Goal: Browse casually: Explore the website without a specific task or goal

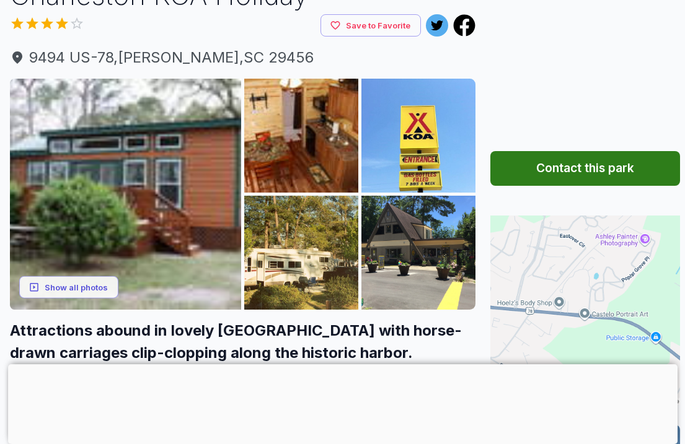
scroll to position [114, 0]
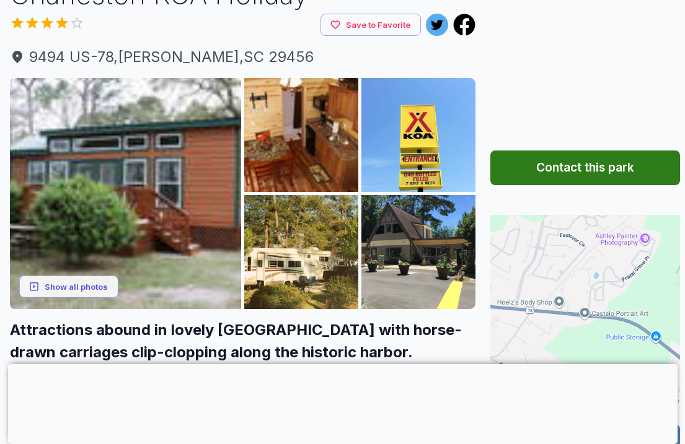
click at [63, 151] on img at bounding box center [125, 193] width 231 height 231
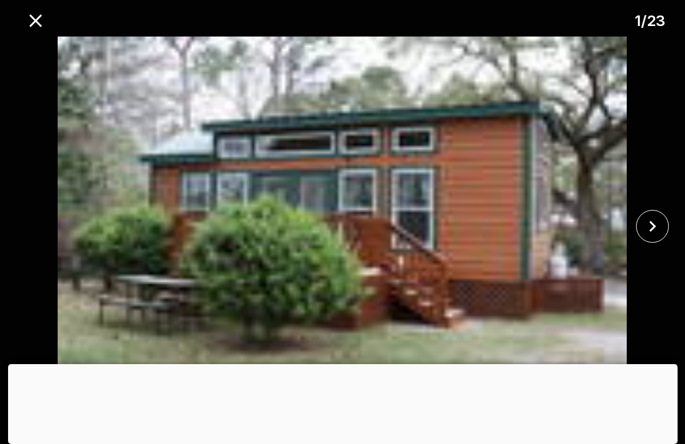
click at [651, 222] on icon "close" at bounding box center [652, 226] width 7 height 11
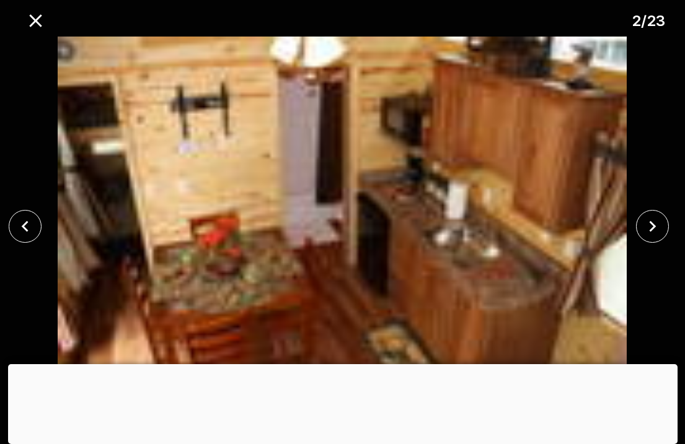
click at [659, 221] on icon "close" at bounding box center [652, 227] width 22 height 22
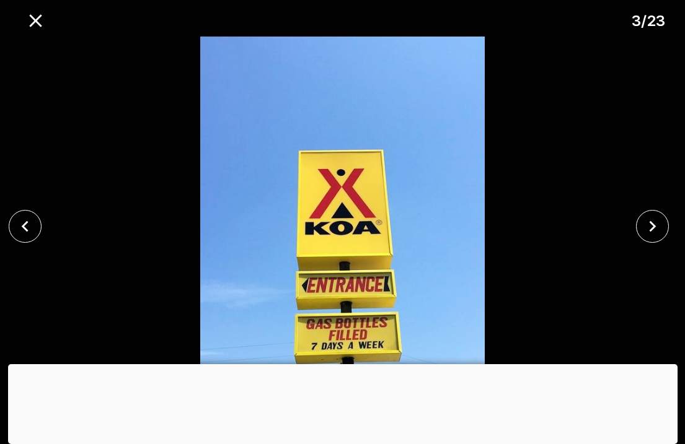
click at [652, 222] on icon "close" at bounding box center [652, 227] width 22 height 22
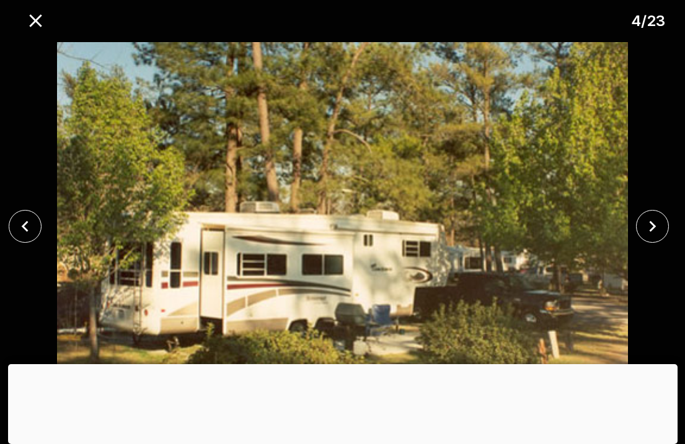
click at [654, 230] on icon "close" at bounding box center [652, 227] width 22 height 22
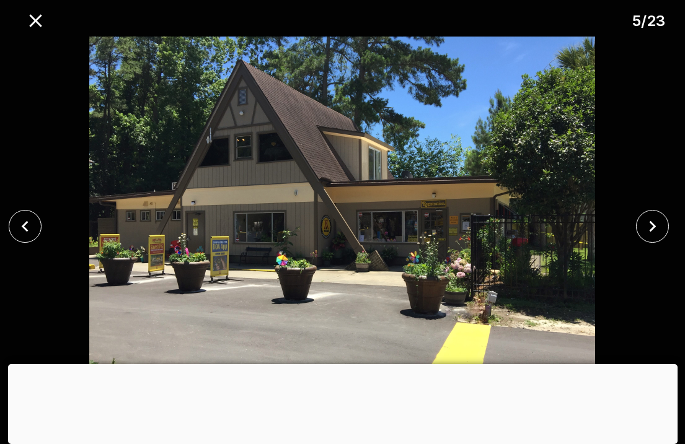
click at [652, 229] on icon "close" at bounding box center [652, 226] width 7 height 11
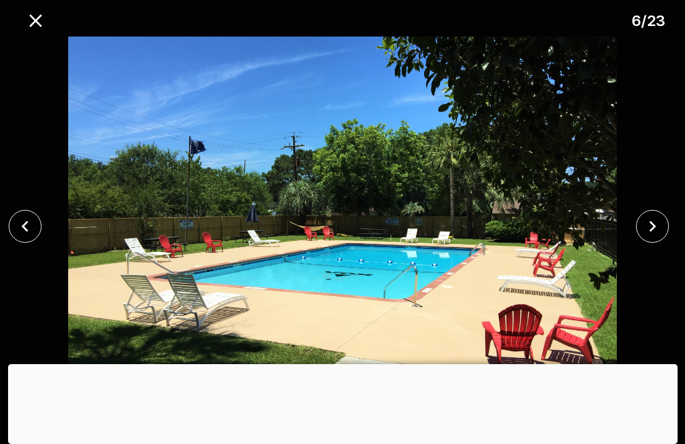
click at [655, 226] on icon "close" at bounding box center [652, 226] width 7 height 11
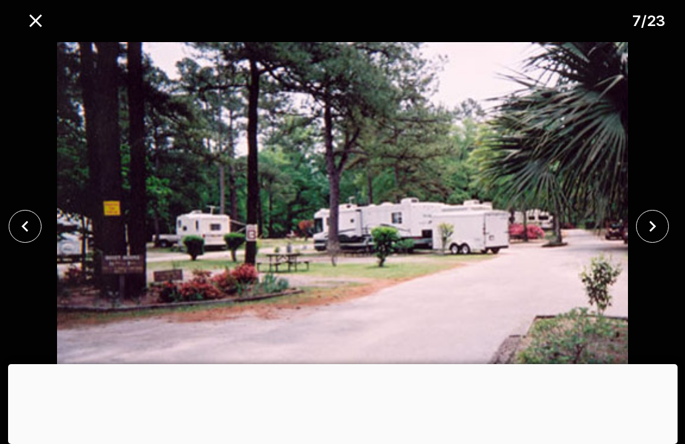
click at [654, 222] on icon "close" at bounding box center [652, 227] width 22 height 22
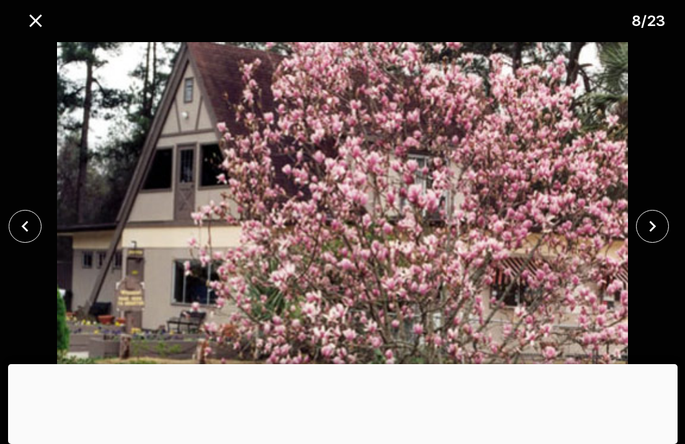
click at [654, 225] on icon "close" at bounding box center [652, 226] width 7 height 11
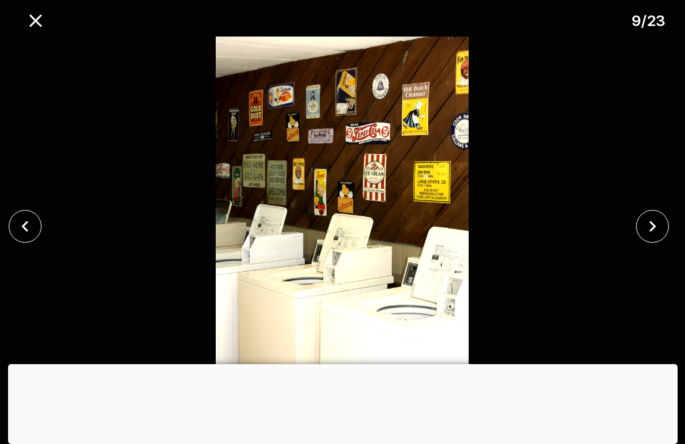
click at [651, 231] on icon "close" at bounding box center [652, 226] width 7 height 11
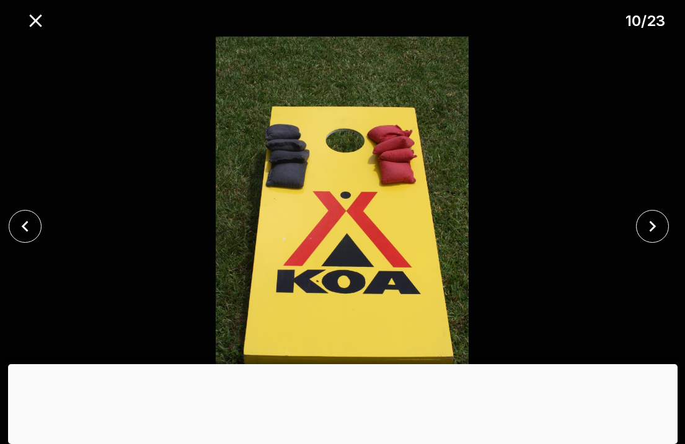
click at [655, 222] on icon "close" at bounding box center [652, 227] width 22 height 22
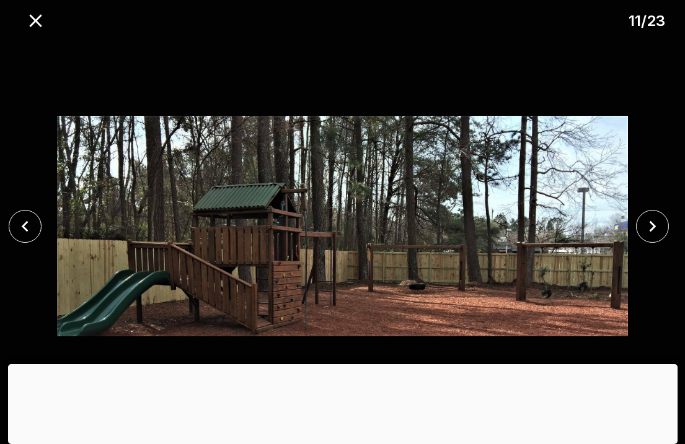
click at [655, 226] on icon "close" at bounding box center [652, 226] width 7 height 11
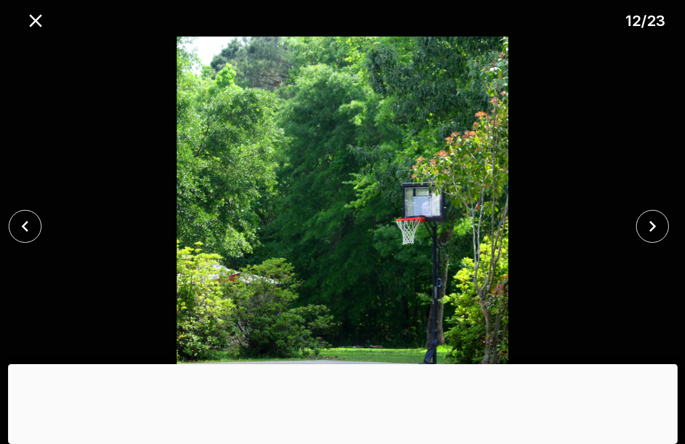
click at [656, 226] on icon "close" at bounding box center [652, 227] width 22 height 22
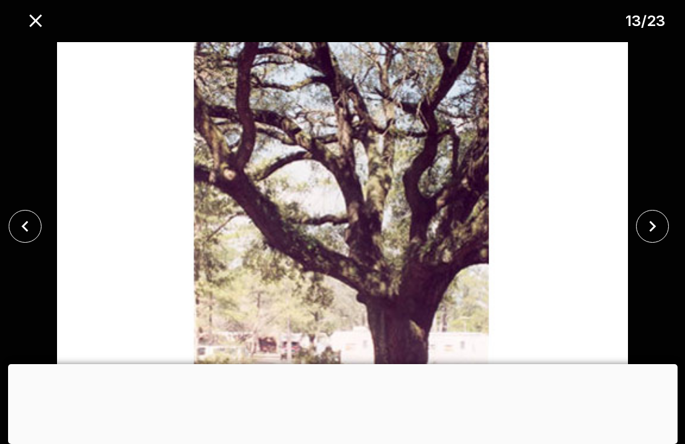
click at [653, 232] on icon "close" at bounding box center [652, 227] width 22 height 22
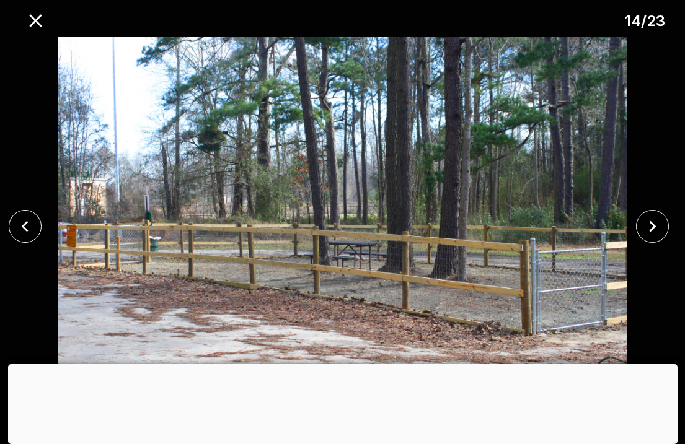
click at [658, 226] on icon "close" at bounding box center [652, 227] width 22 height 22
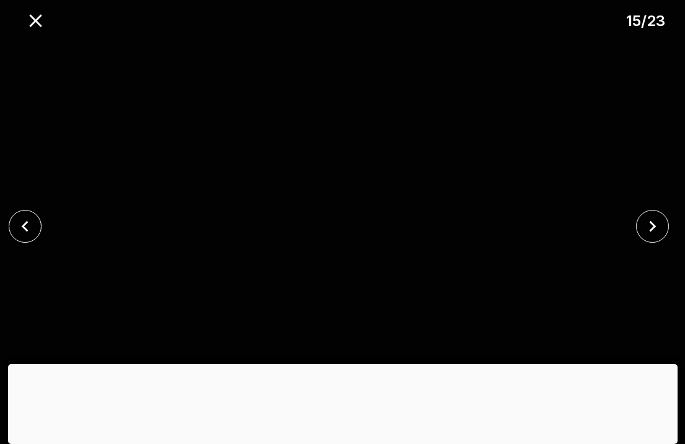
click at [659, 222] on icon "close" at bounding box center [652, 227] width 22 height 22
click at [654, 228] on icon "close" at bounding box center [652, 226] width 7 height 11
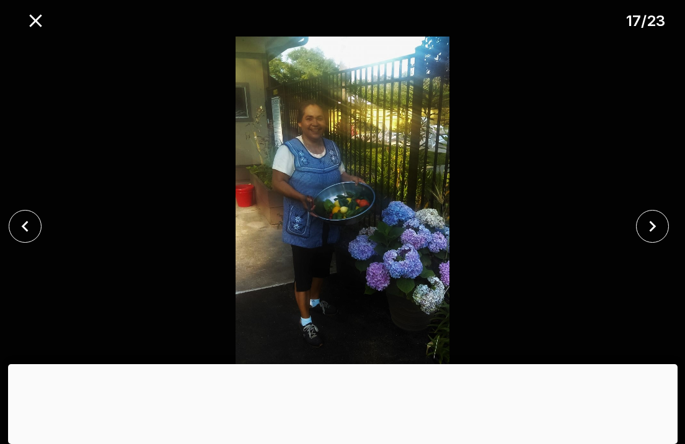
click at [648, 230] on icon "close" at bounding box center [652, 227] width 22 height 22
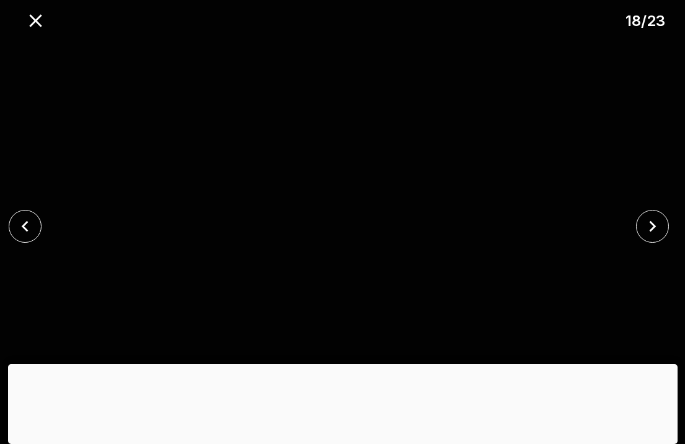
click at [654, 224] on icon "close" at bounding box center [652, 227] width 22 height 22
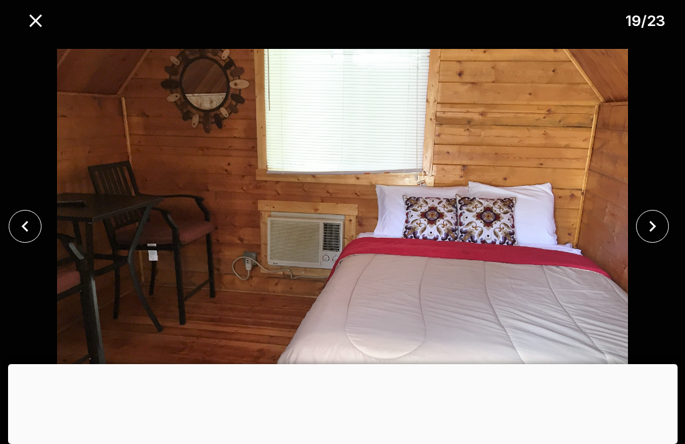
click at [32, 17] on icon "close" at bounding box center [35, 20] width 12 height 12
